Goal: Find specific page/section: Find specific page/section

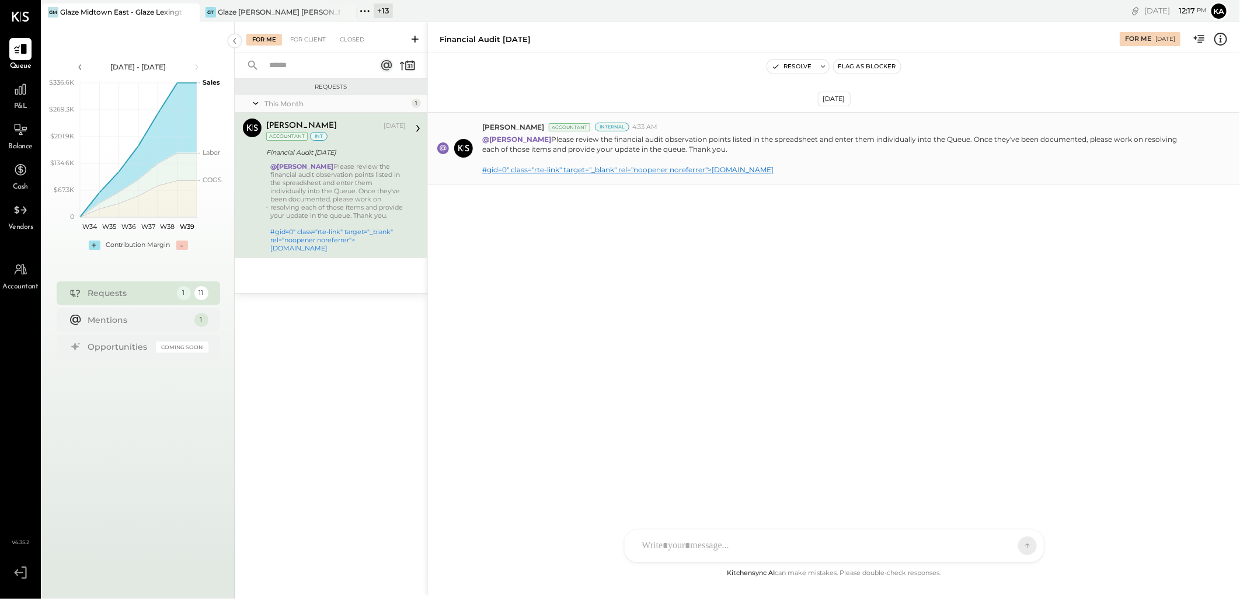
click at [614, 167] on link "#gid=0" class="rte-link" target="_blank" rel="noopener noreferrer">[DOMAIN_NAME]" at bounding box center [627, 169] width 291 height 9
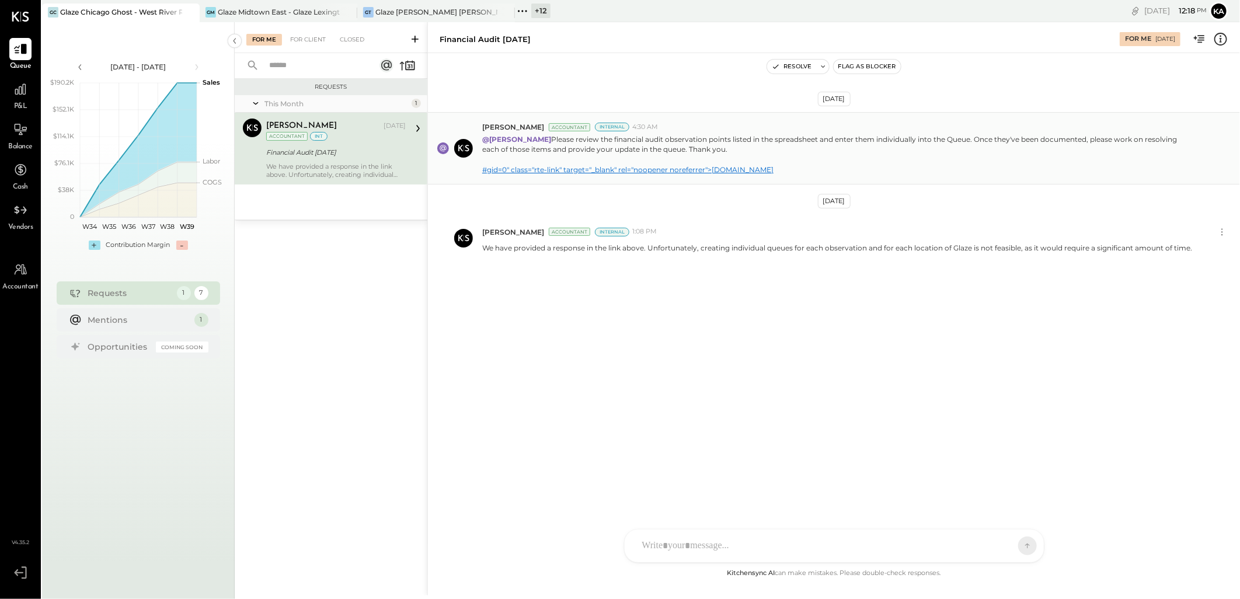
click at [619, 169] on link "#gid=0" class="rte-link" target="_blank" rel="noopener noreferrer">[DOMAIN_NAME]" at bounding box center [627, 169] width 291 height 9
